Goal: Find contact information: Find contact information

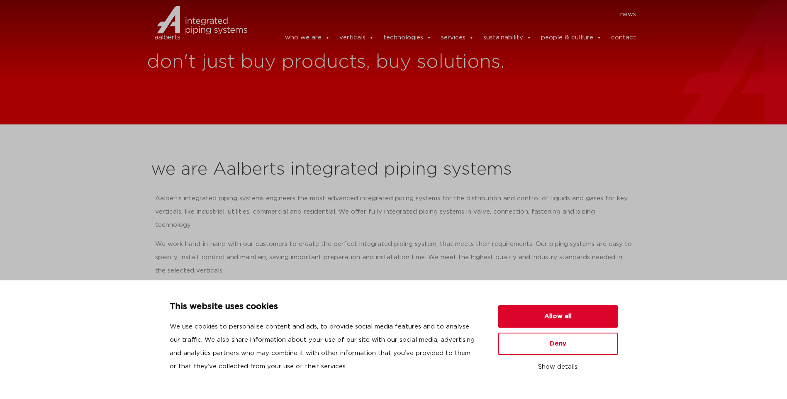
click at [627, 30] on link "contact" at bounding box center [623, 37] width 25 height 17
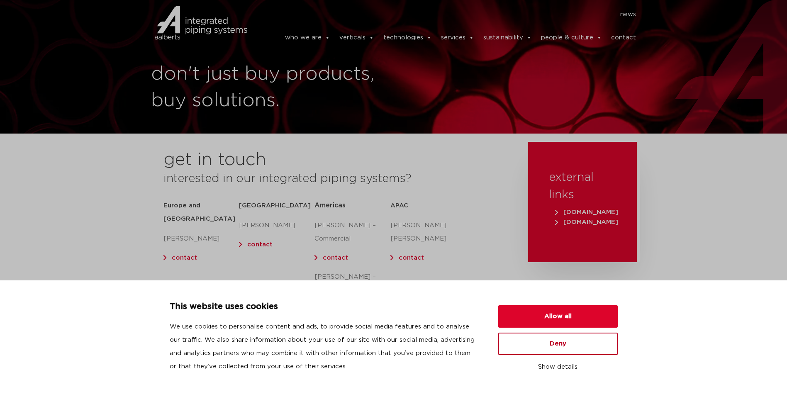
click at [587, 346] on button "Deny" at bounding box center [557, 344] width 119 height 22
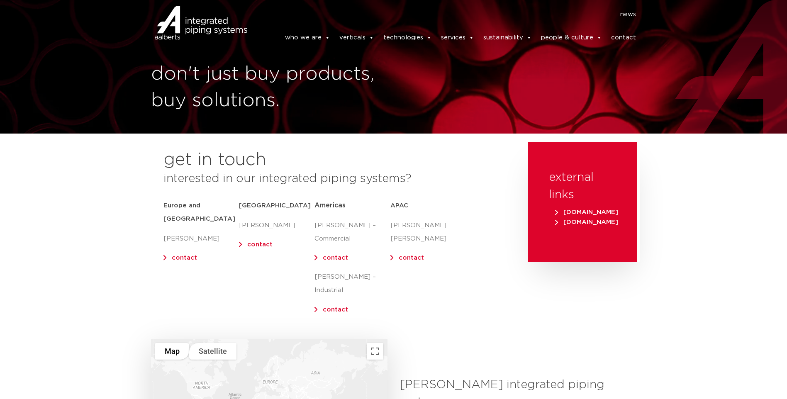
click at [191, 255] on link "contact" at bounding box center [184, 258] width 25 height 6
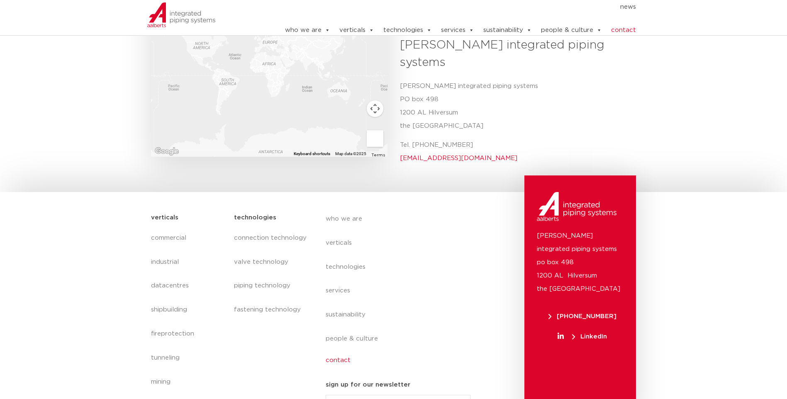
scroll to position [338, 0]
click at [336, 352] on link "contact" at bounding box center [402, 361] width 152 height 19
